Goal: Task Accomplishment & Management: Manage account settings

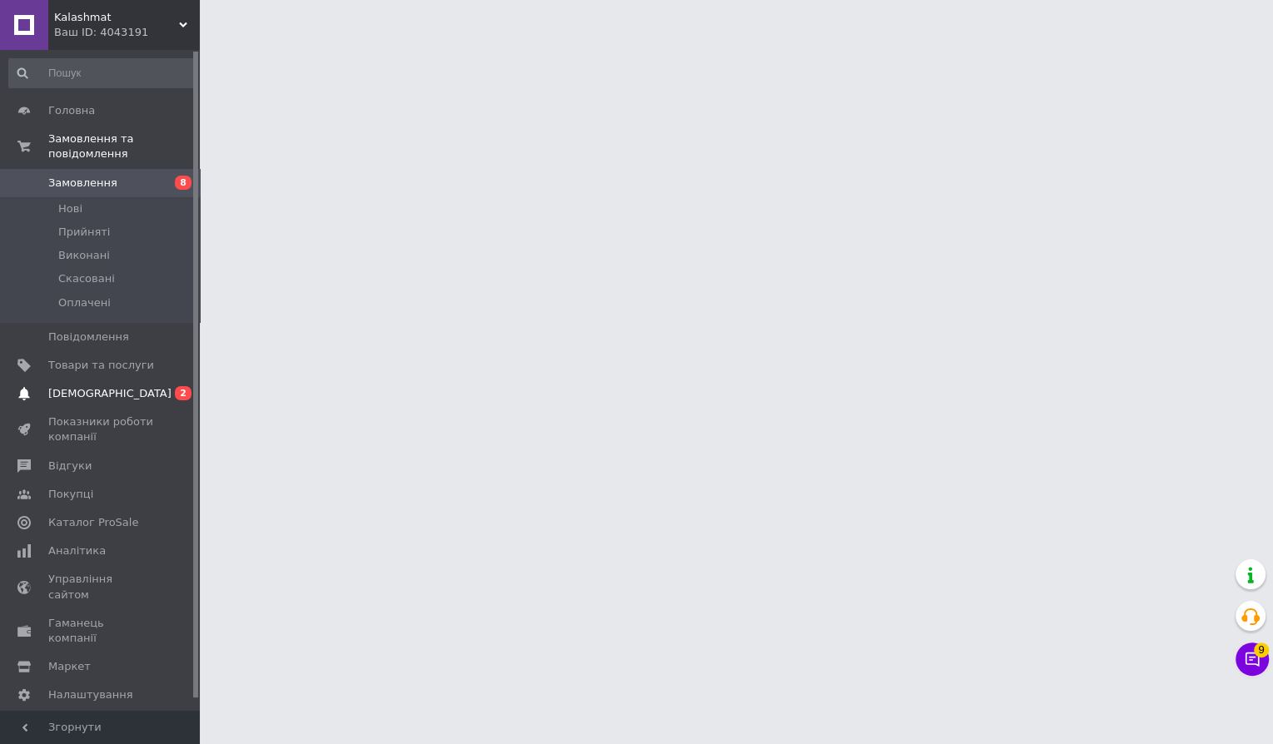
click at [147, 391] on span "[DEMOGRAPHIC_DATA]" at bounding box center [101, 393] width 106 height 15
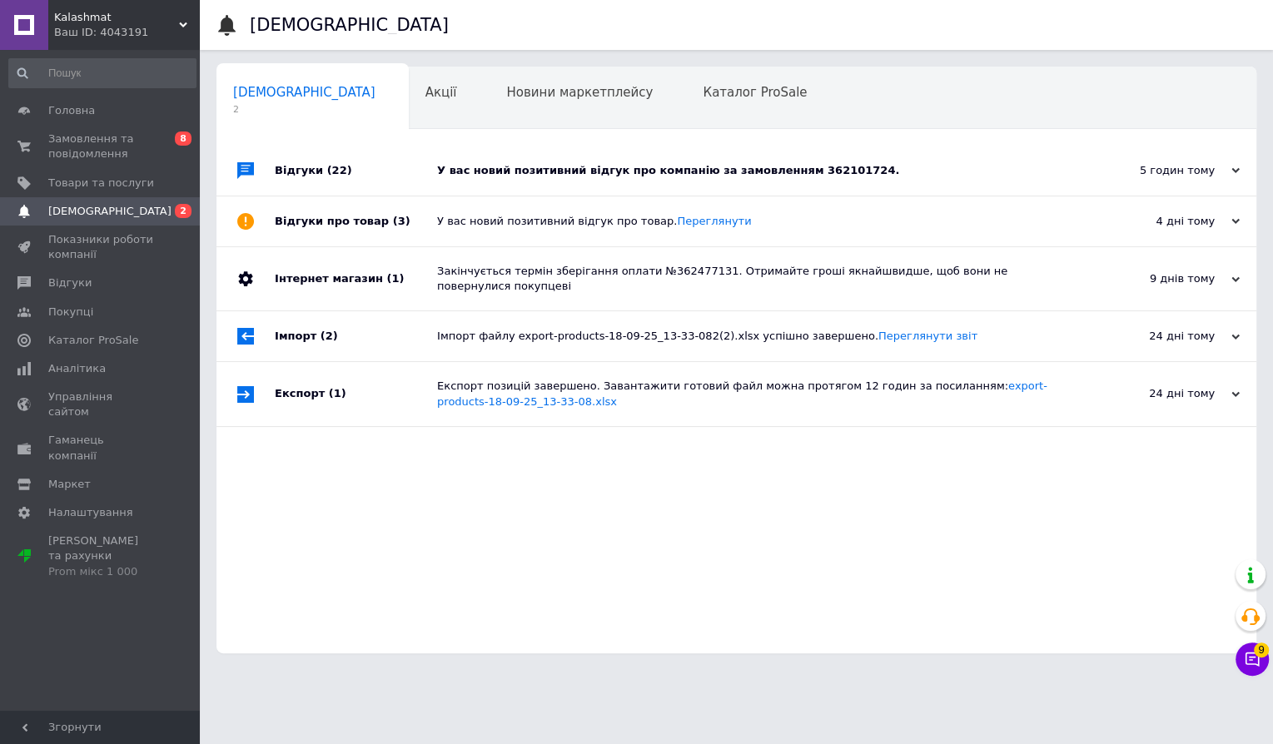
click at [711, 157] on div "У вас новий позитивний відгук про компанію за замовленням 362101724." at bounding box center [755, 171] width 636 height 50
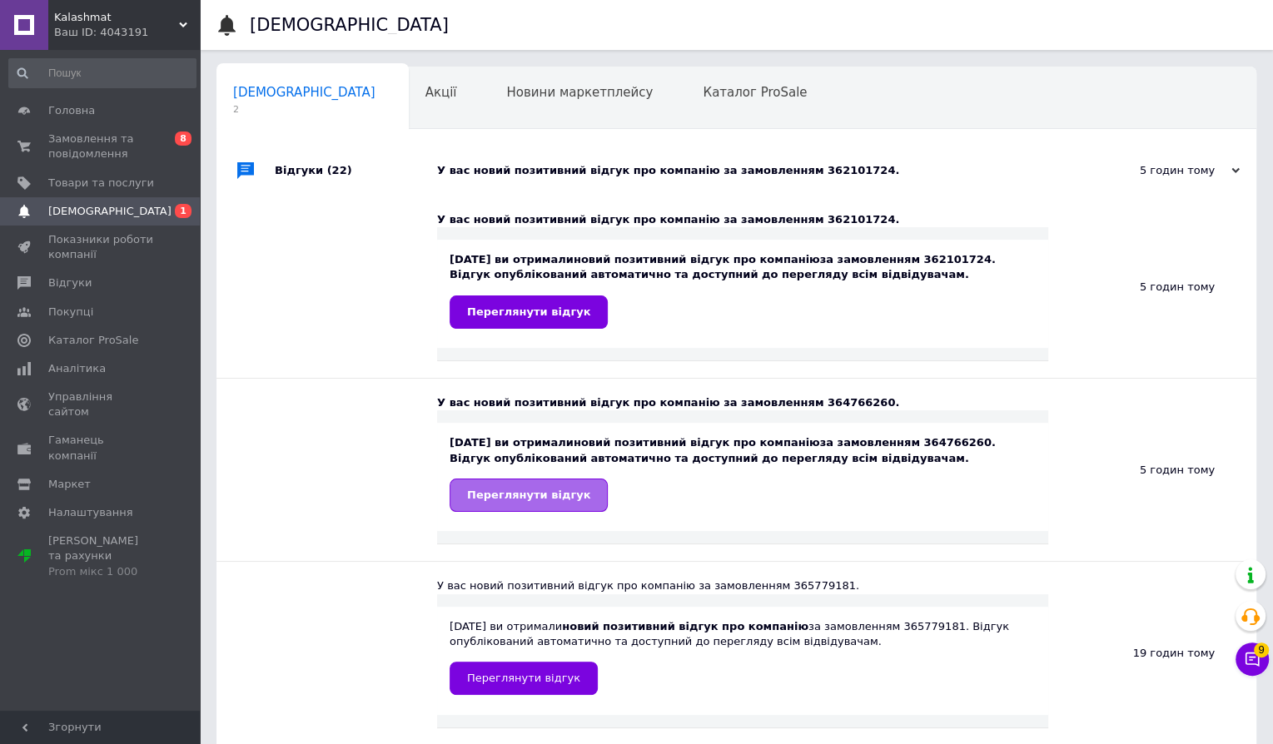
click at [545, 489] on span "Переглянути відгук" at bounding box center [528, 495] width 123 height 12
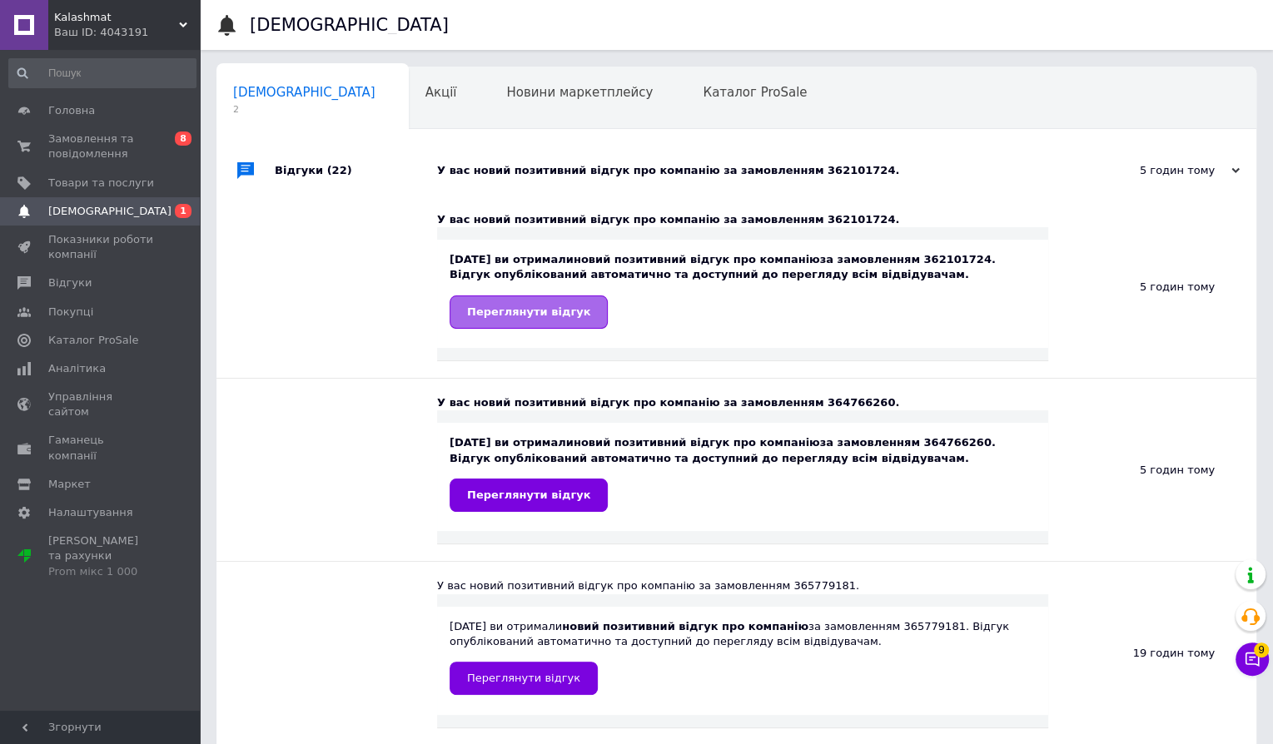
click at [541, 306] on span "Переглянути відгук" at bounding box center [528, 312] width 123 height 12
click at [130, 162] on link "Замовлення та повідомлення 0 8" at bounding box center [102, 146] width 205 height 43
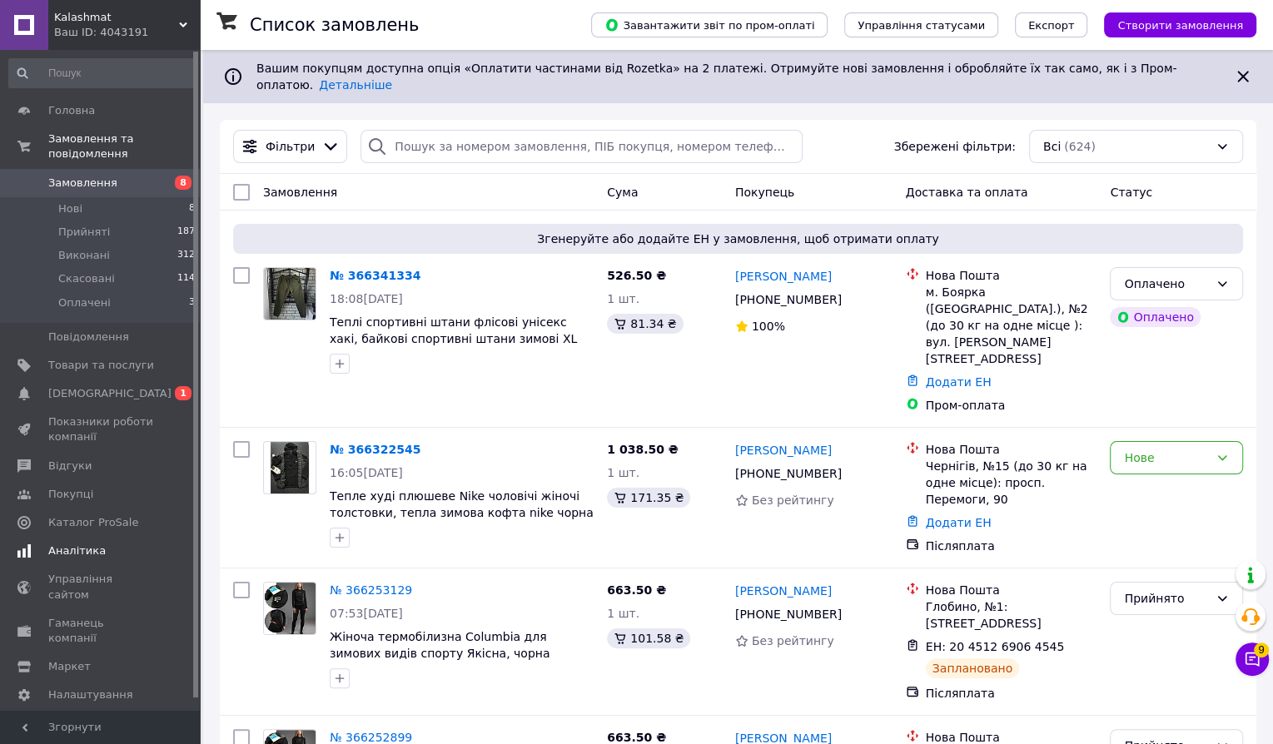
click at [107, 550] on span "Аналітика" at bounding box center [101, 551] width 106 height 15
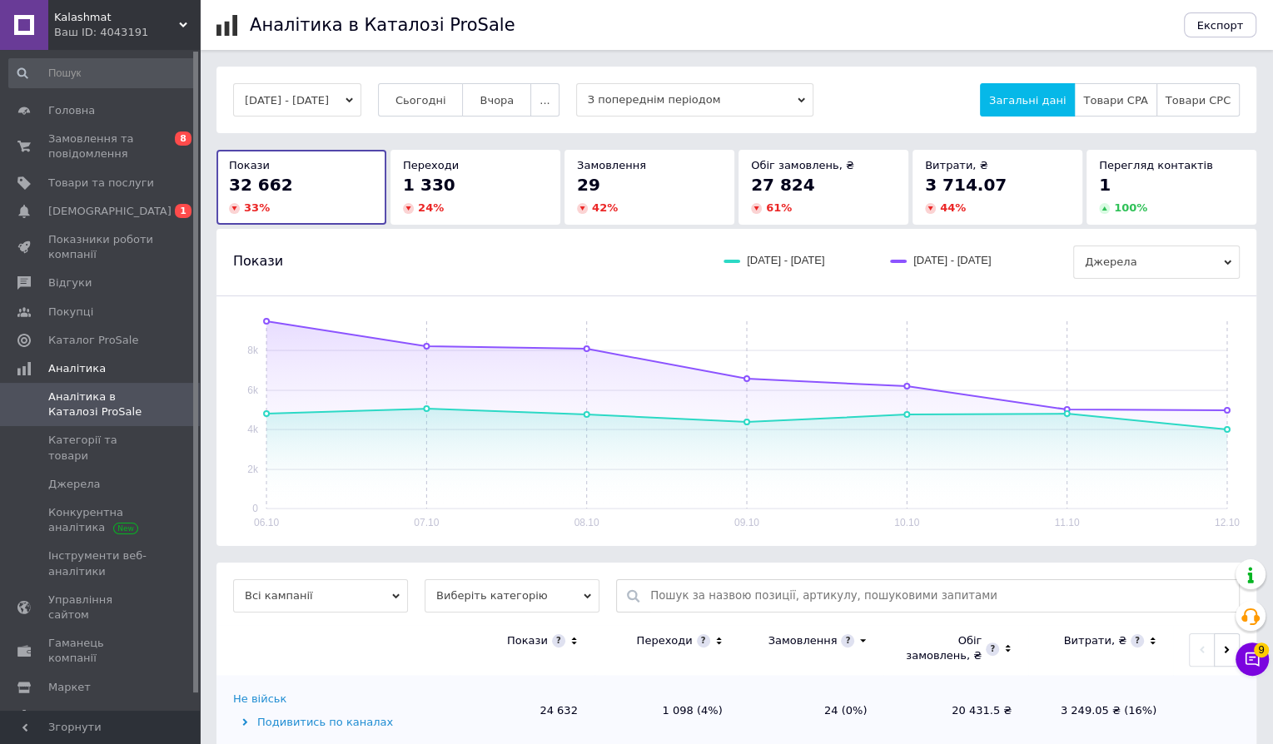
click at [653, 188] on div "29" at bounding box center [649, 184] width 145 height 23
